Goal: Information Seeking & Learning: Check status

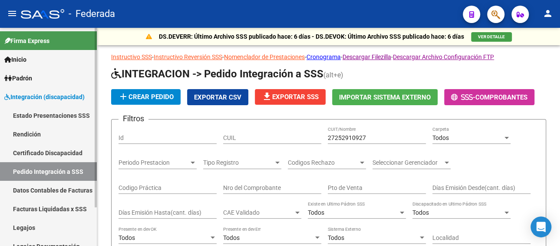
scroll to position [0, 244]
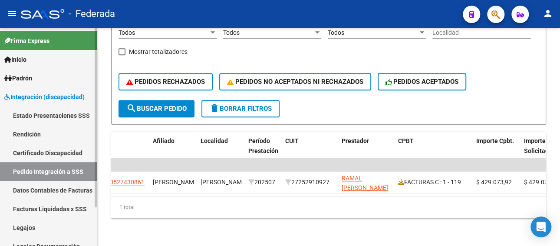
click at [74, 223] on link "Legajos" at bounding box center [48, 227] width 97 height 19
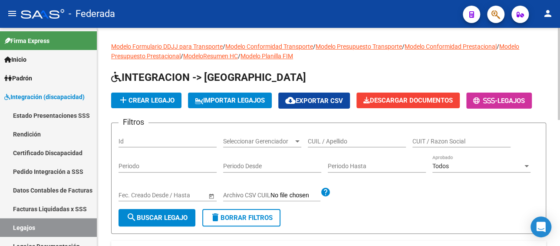
click at [336, 143] on input "CUIL / Apellido" at bounding box center [357, 141] width 98 height 7
paste input "[PERSON_NAME]"
type input "[PERSON_NAME]"
click at [152, 215] on span "search Buscar Legajo" at bounding box center [156, 218] width 61 height 8
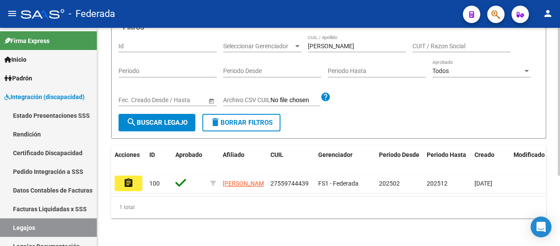
scroll to position [104, 0]
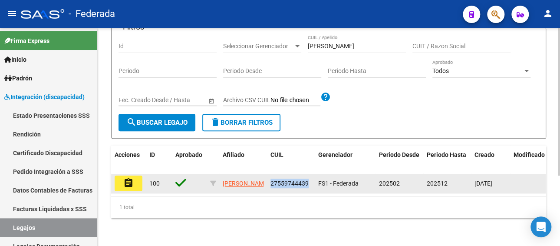
drag, startPoint x: 309, startPoint y: 175, endPoint x: 268, endPoint y: 177, distance: 40.4
click at [268, 177] on datatable-body-cell "27559744439" at bounding box center [291, 183] width 48 height 19
copy span "27559744439"
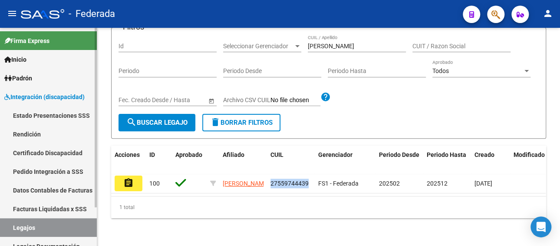
click at [29, 208] on link "Facturas Liquidadas x SSS" at bounding box center [48, 208] width 97 height 19
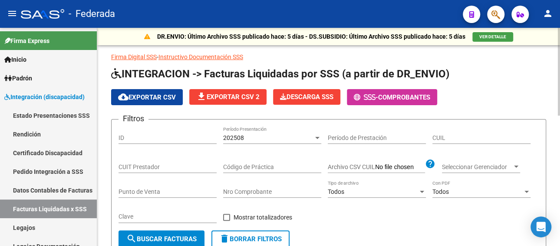
click at [272, 130] on div "202508 Período Presentación" at bounding box center [272, 134] width 98 height 17
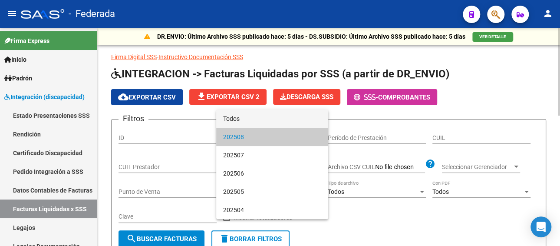
click at [261, 124] on span "Todos" at bounding box center [272, 118] width 98 height 18
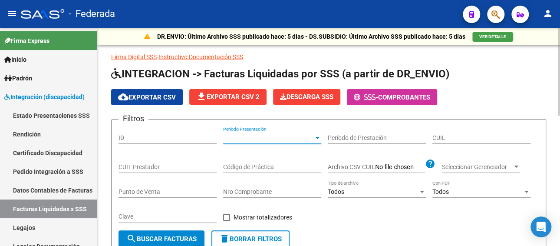
click at [463, 136] on input "CUIL" at bounding box center [482, 137] width 98 height 7
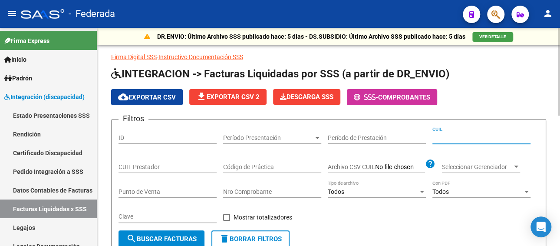
paste input "27-55974443-9"
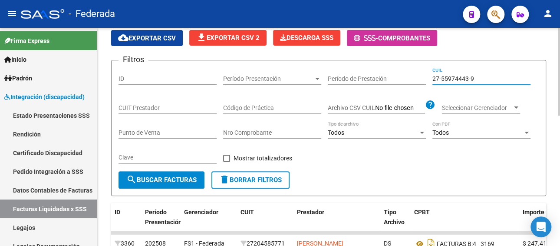
scroll to position [130, 0]
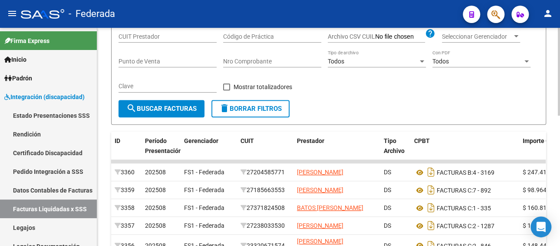
type input "27-55974443-9"
click at [173, 110] on span "search Buscar Facturas" at bounding box center [161, 109] width 70 height 8
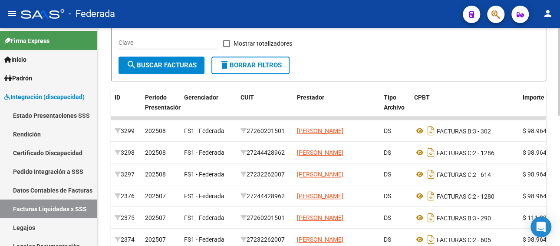
scroll to position [217, 0]
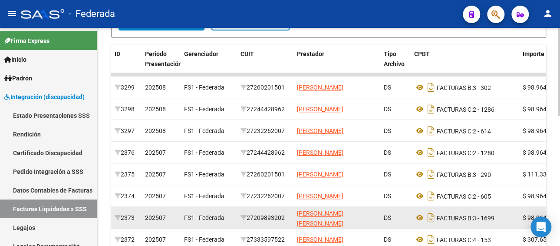
drag, startPoint x: 291, startPoint y: 216, endPoint x: 250, endPoint y: 217, distance: 40.8
click at [250, 217] on datatable-body-cell "27209893202" at bounding box center [265, 217] width 56 height 21
copy div "27209893202"
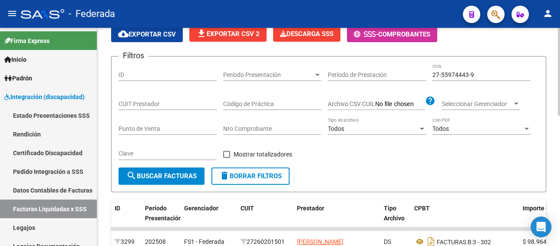
scroll to position [43, 0]
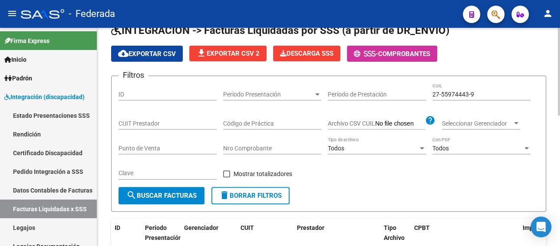
click at [135, 122] on input "CUIT Prestador" at bounding box center [168, 123] width 98 height 7
paste input "27-20989320-2"
type input "27-20989320-2"
click at [182, 195] on span "search Buscar Facturas" at bounding box center [161, 196] width 70 height 8
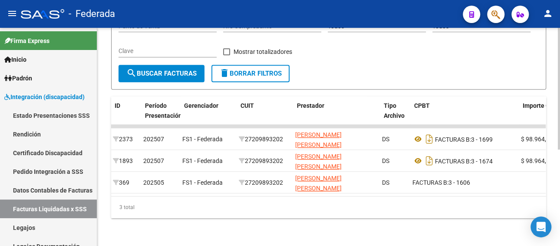
scroll to position [0, 0]
